Goal: Transaction & Acquisition: Purchase product/service

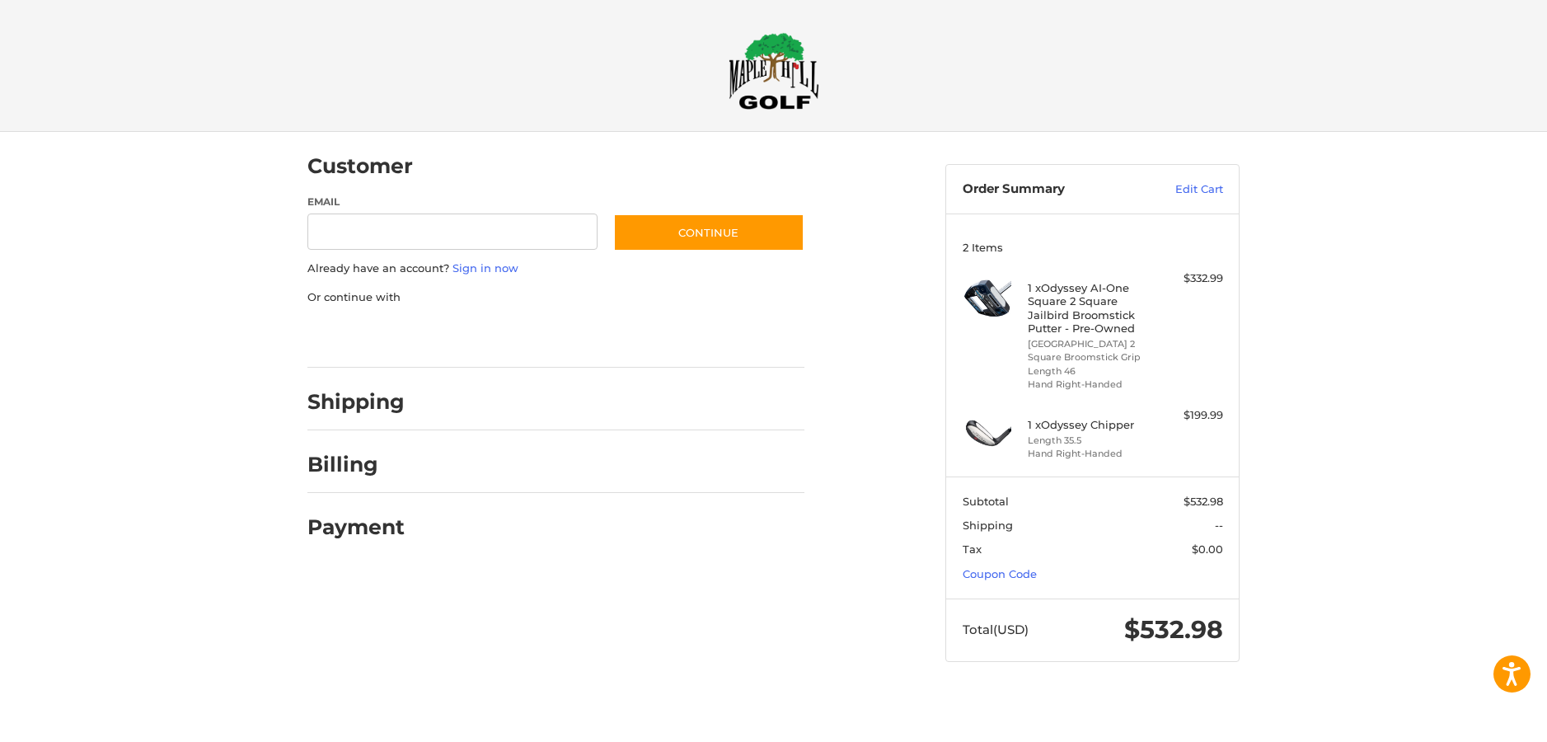
click at [1354, 694] on div at bounding box center [773, 694] width 1547 height 0
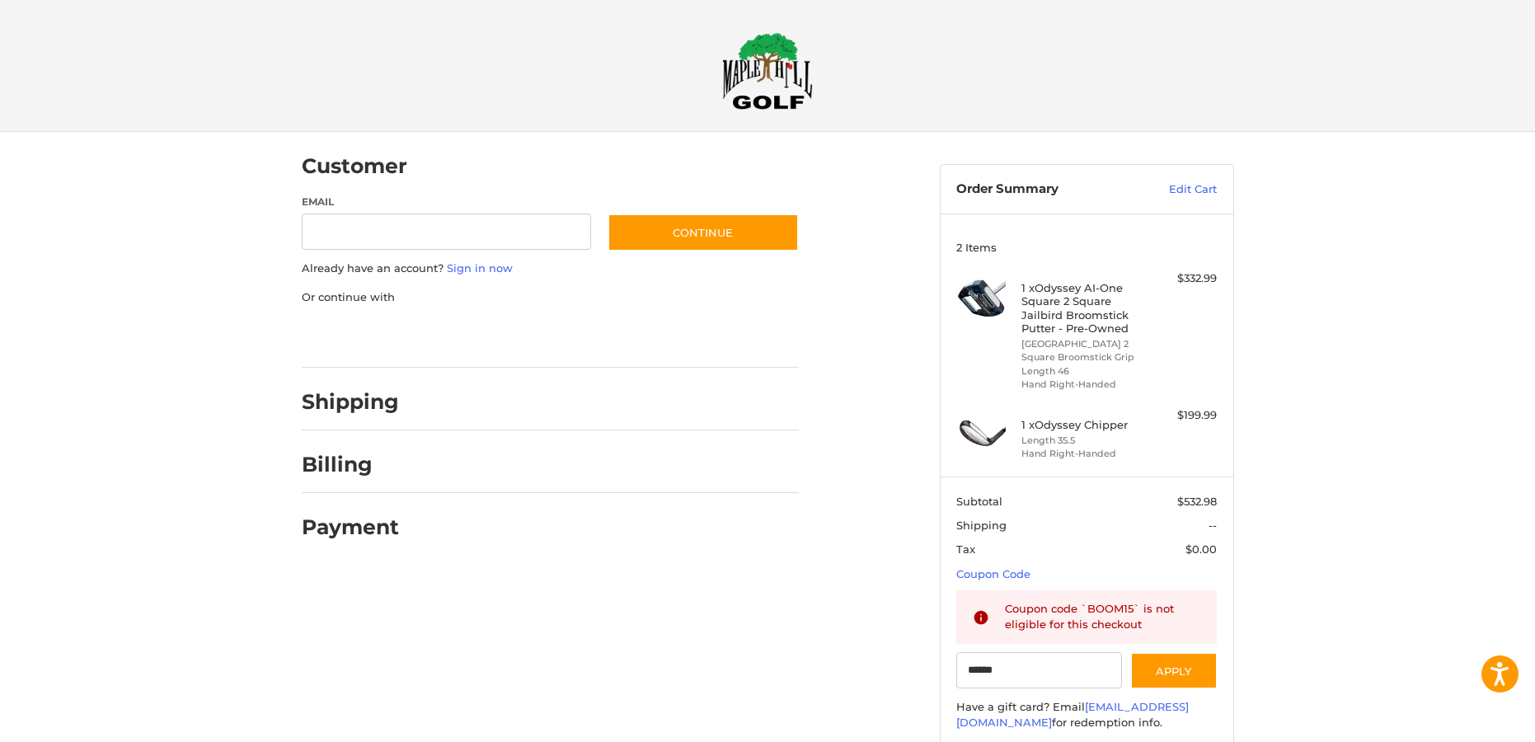
type input "******"
